Goal: Information Seeking & Learning: Learn about a topic

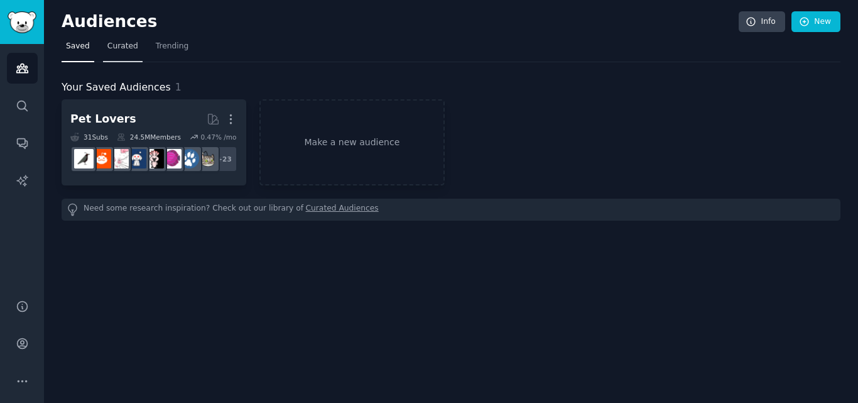
click at [126, 53] on link "Curated" at bounding box center [123, 49] width 40 height 26
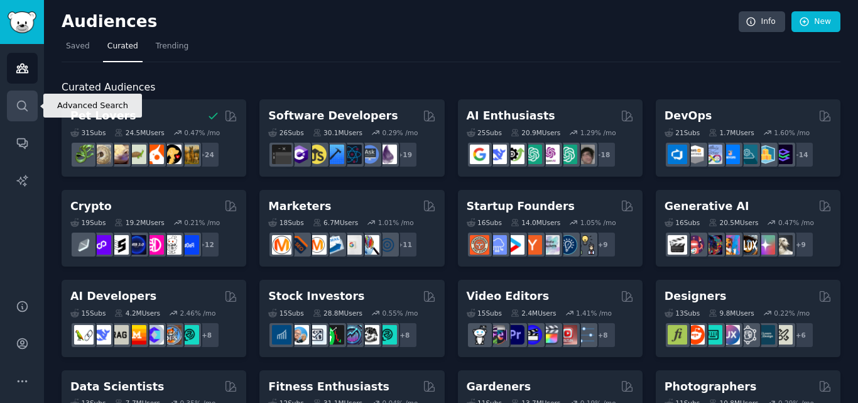
click at [25, 98] on link "Search" at bounding box center [22, 105] width 31 height 31
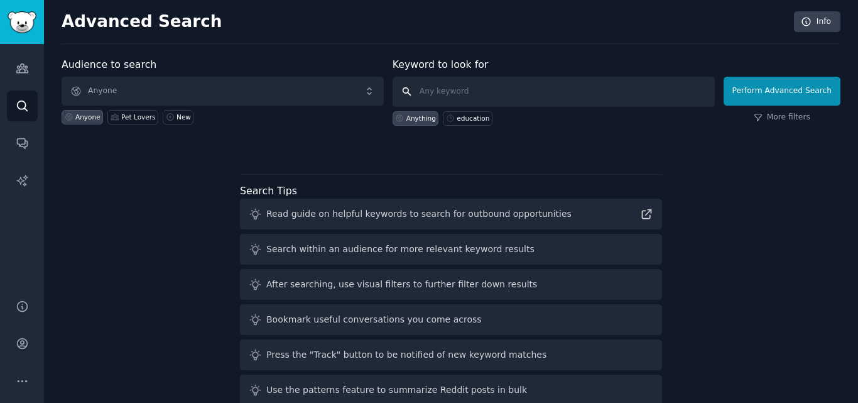
click at [440, 89] on input "text" at bounding box center [554, 92] width 322 height 30
type input "farming"
click button "Perform Advanced Search" at bounding box center [782, 91] width 117 height 29
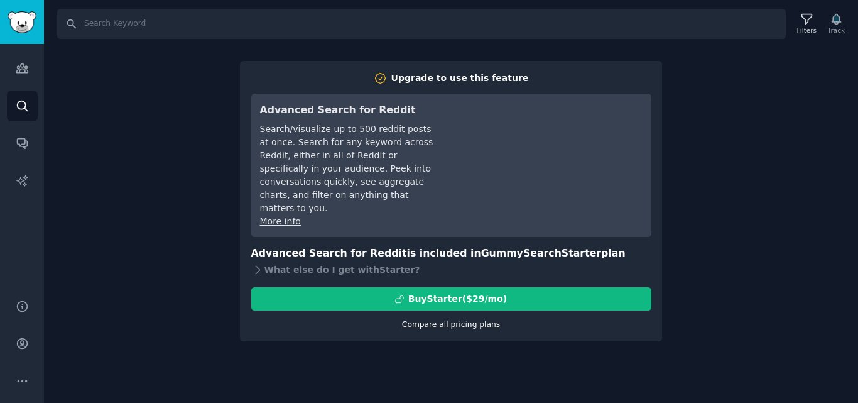
click at [414, 320] on link "Compare all pricing plans" at bounding box center [451, 324] width 98 height 9
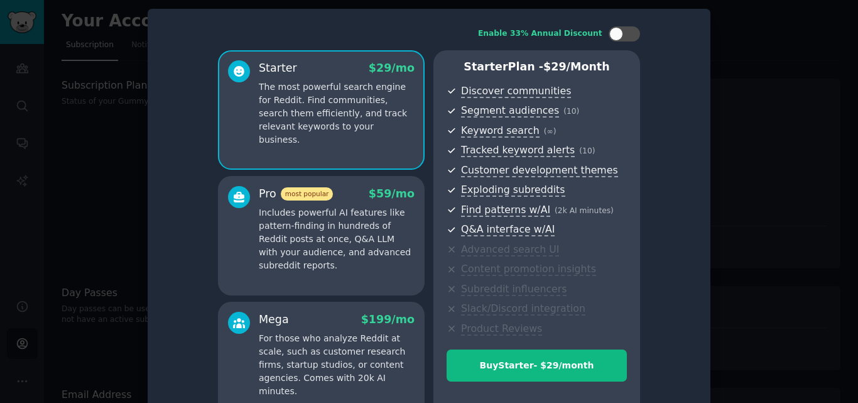
click at [781, 159] on div at bounding box center [429, 201] width 858 height 403
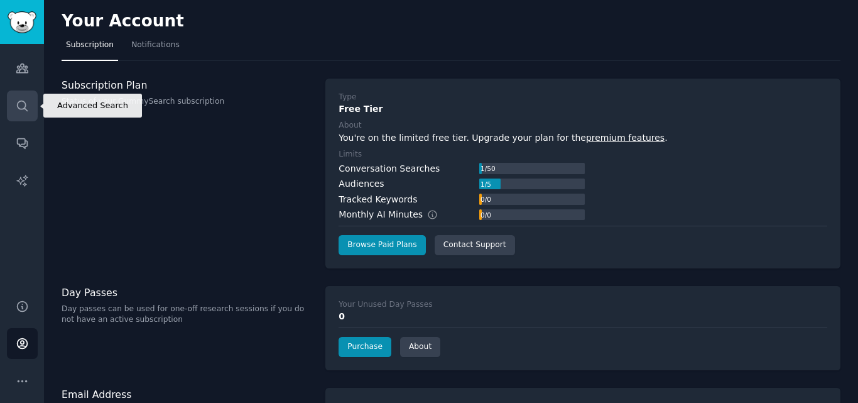
click at [14, 107] on link "Search" at bounding box center [22, 105] width 31 height 31
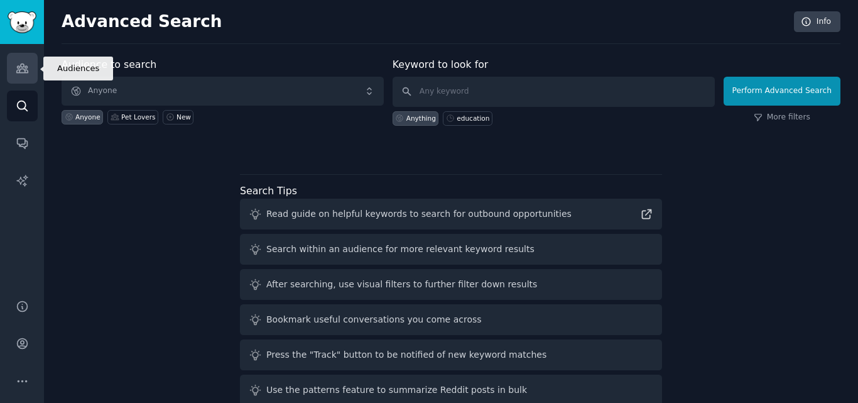
click at [19, 69] on icon "Sidebar" at bounding box center [22, 68] width 13 height 13
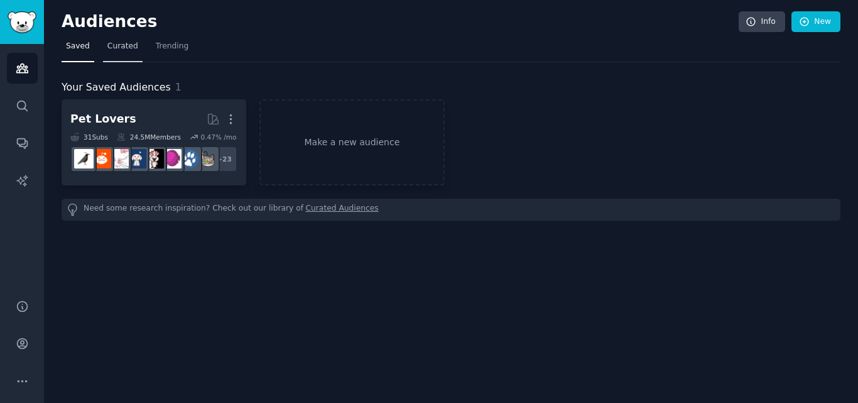
click at [107, 47] on span "Curated" at bounding box center [122, 46] width 31 height 11
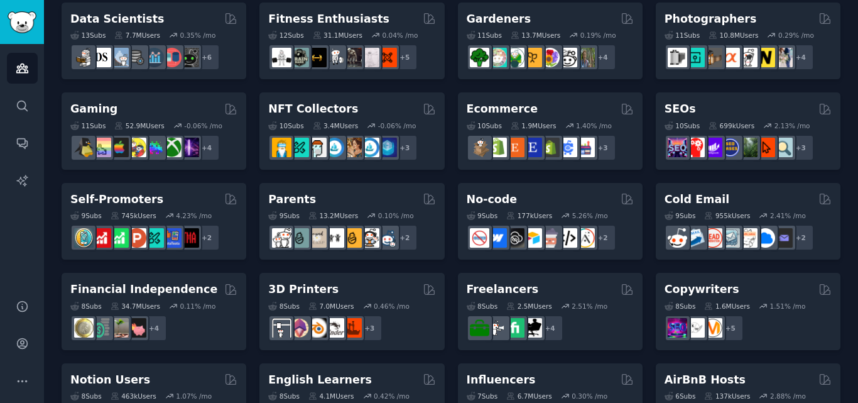
scroll to position [361, 0]
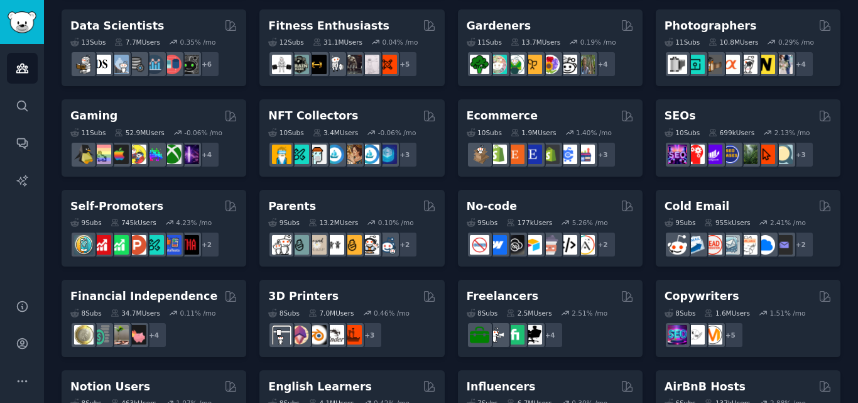
click at [854, 229] on div "Audiences Info New Saved Curated Trending Curated Audiences Pet Lovers 31 Sub s…" at bounding box center [451, 141] width 814 height 1005
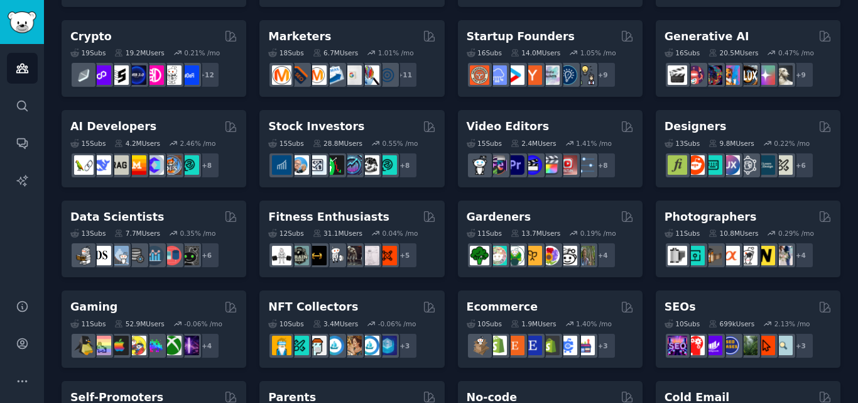
scroll to position [108, 0]
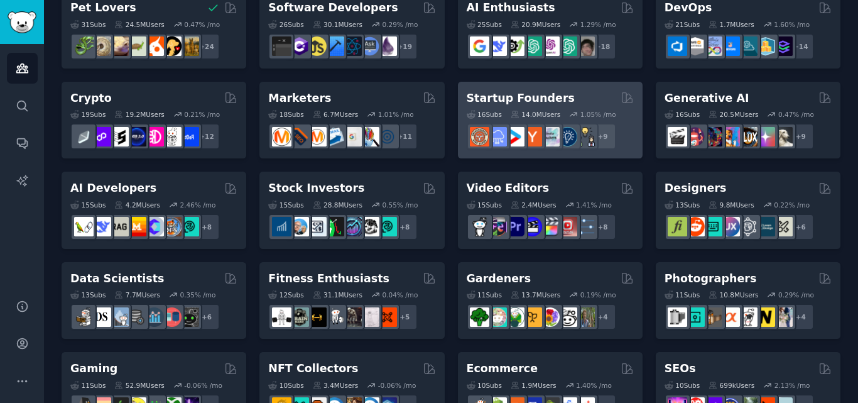
click at [521, 115] on div "14.0M Users" at bounding box center [536, 114] width 50 height 9
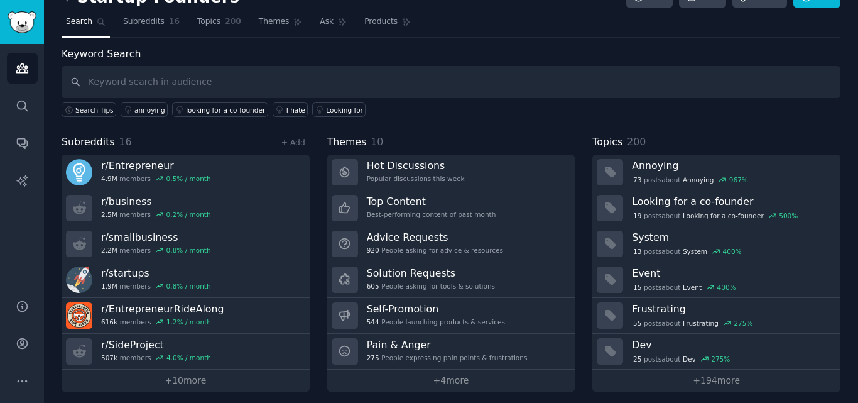
scroll to position [31, 0]
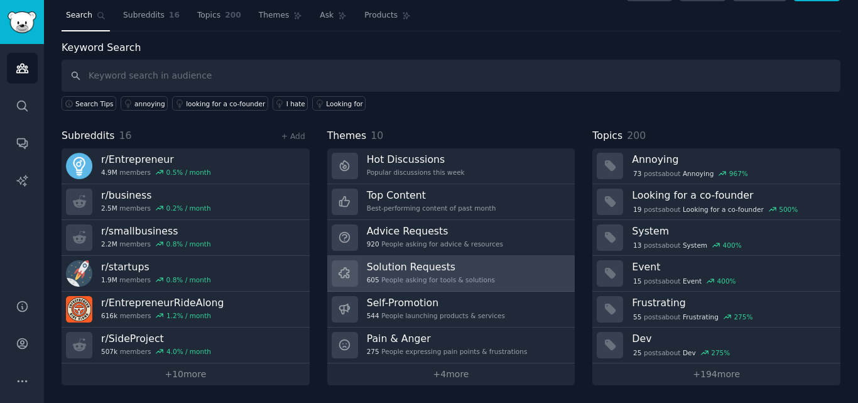
click at [529, 272] on link "Solution Requests 605 People asking for tools & solutions" at bounding box center [451, 274] width 248 height 36
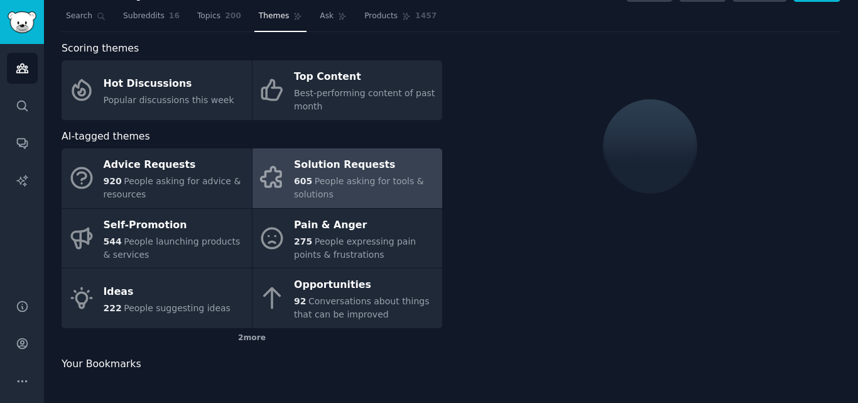
scroll to position [31, 0]
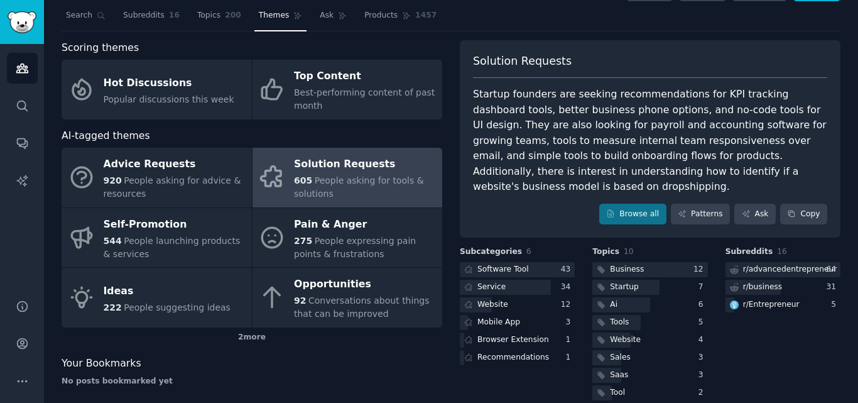
drag, startPoint x: 848, startPoint y: 229, endPoint x: 847, endPoint y: 238, distance: 8.9
click at [847, 238] on div "Startup Founders Info Edit Share Add Search Subreddits 16 Topics 200 Themes Ask…" at bounding box center [451, 212] width 814 height 486
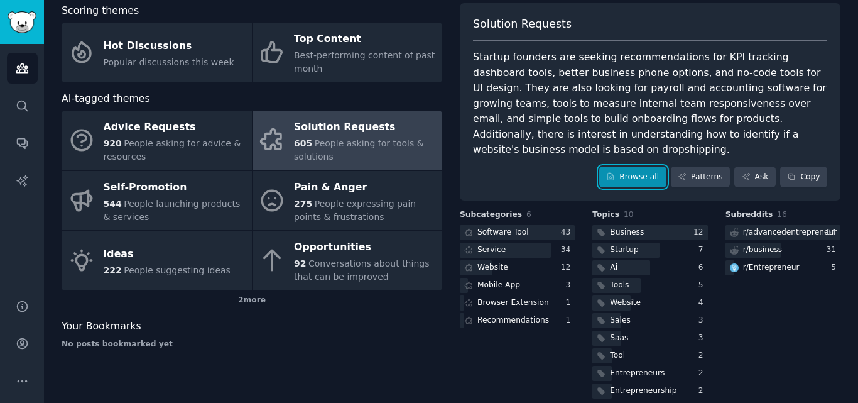
click at [643, 166] on link "Browse all" at bounding box center [632, 176] width 67 height 21
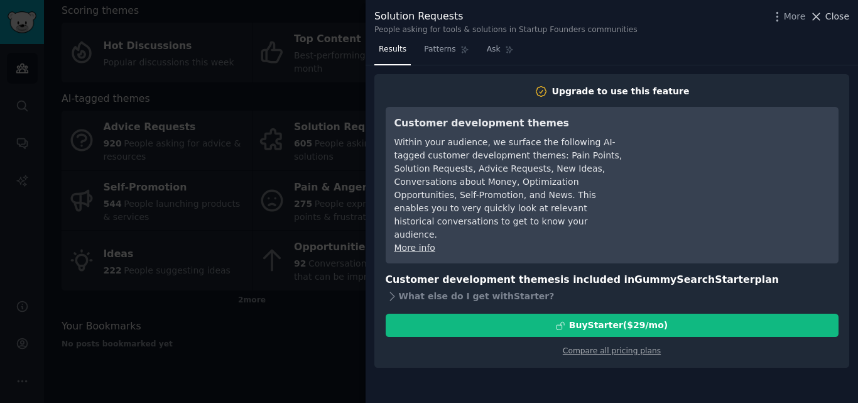
click at [827, 13] on button "Close" at bounding box center [830, 16] width 40 height 13
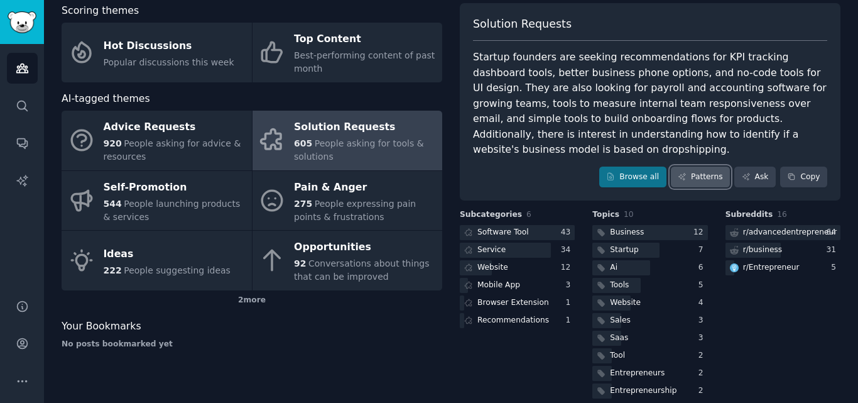
click at [702, 166] on link "Patterns" at bounding box center [700, 176] width 59 height 21
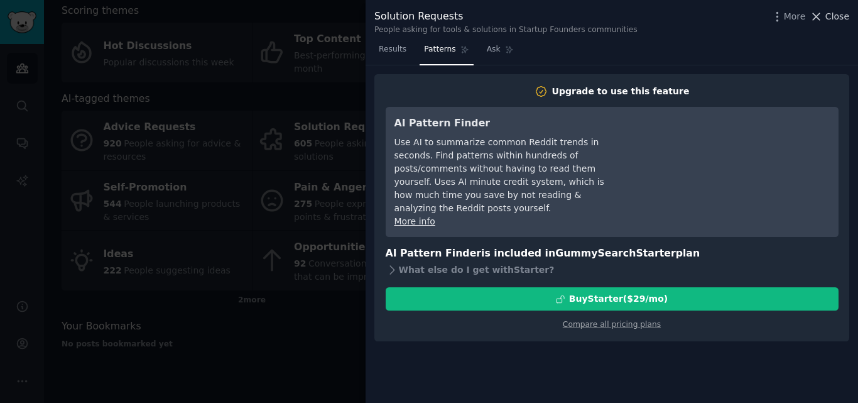
click at [823, 19] on icon at bounding box center [816, 16] width 13 height 13
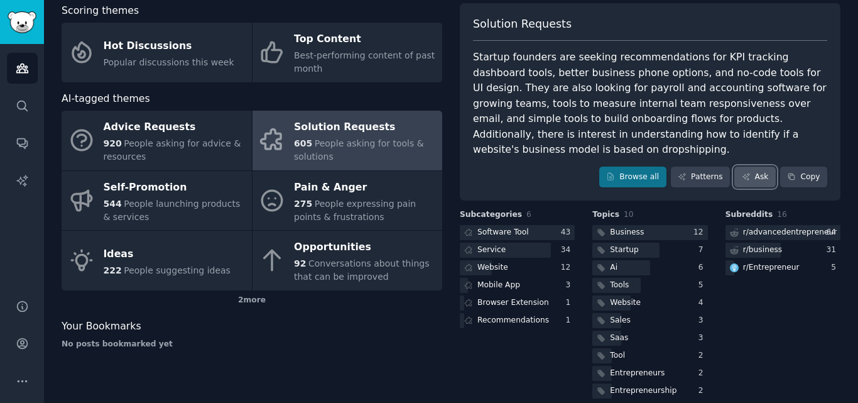
click at [744, 172] on icon at bounding box center [746, 176] width 9 height 9
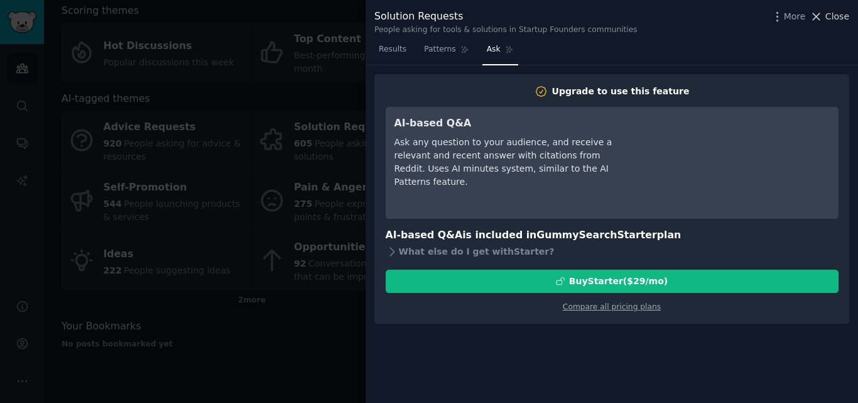
click at [823, 16] on icon at bounding box center [816, 16] width 13 height 13
